Goal: Navigation & Orientation: Go to known website

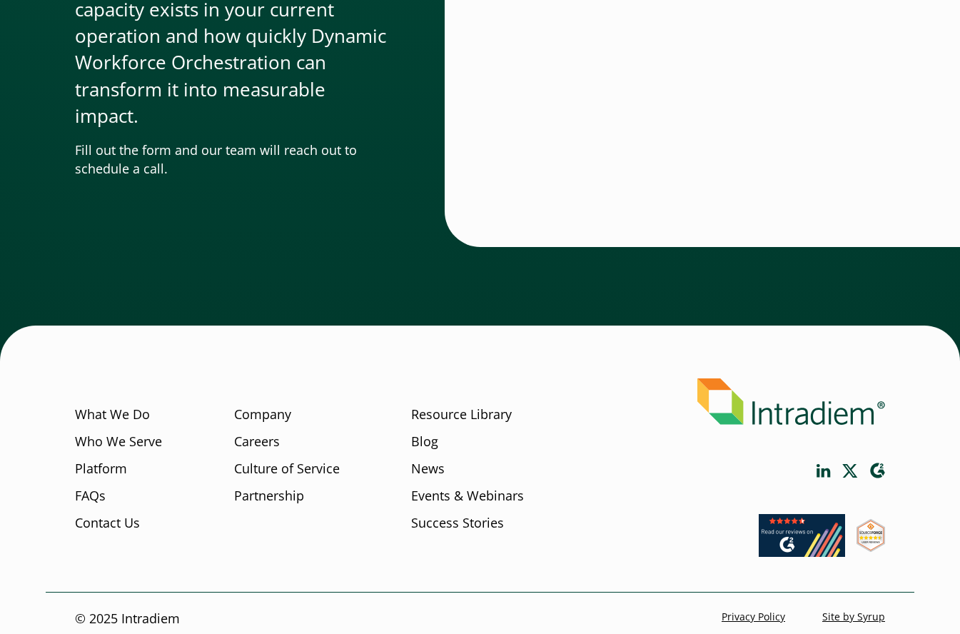
scroll to position [4957, 0]
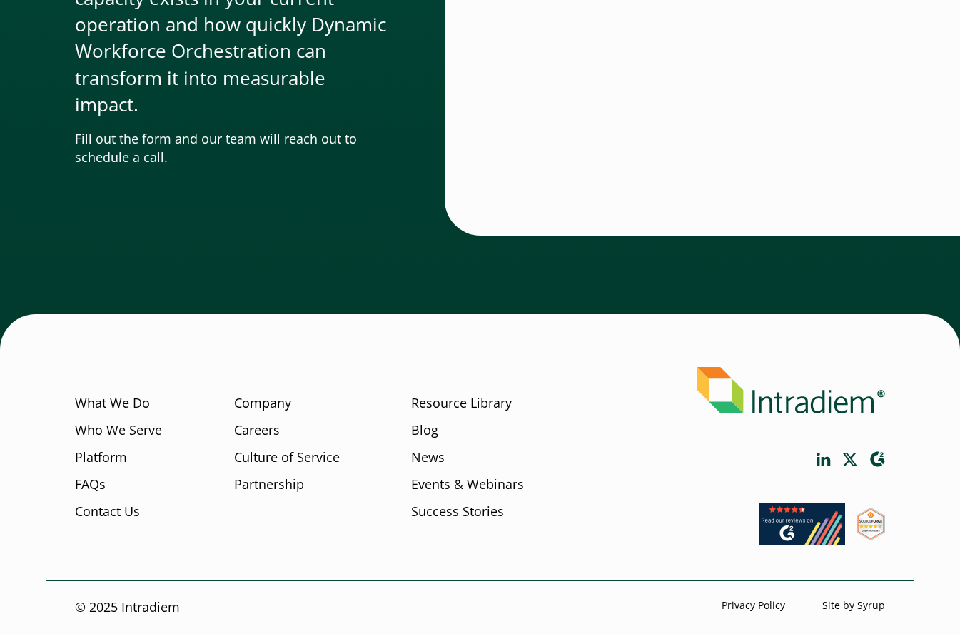
click at [810, 395] on img at bounding box center [791, 390] width 188 height 46
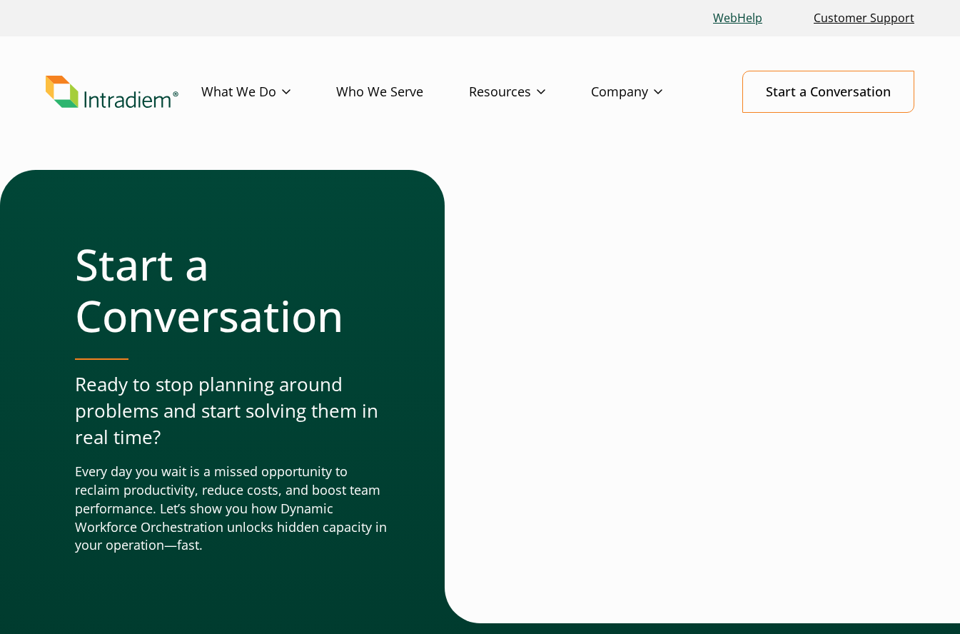
click at [749, 13] on link "WebHelp" at bounding box center [737, 18] width 61 height 31
